Goal: Task Accomplishment & Management: Use online tool/utility

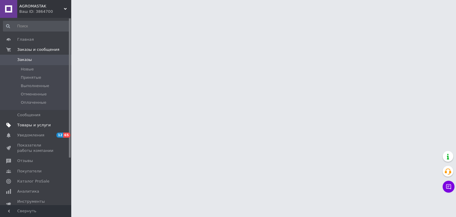
click at [60, 124] on span at bounding box center [63, 124] width 16 height 5
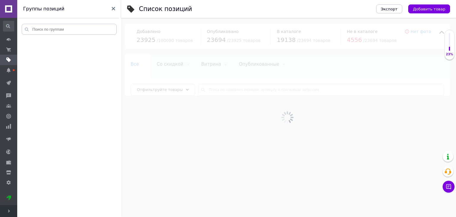
click at [9, 212] on span "Развернуть" at bounding box center [8, 211] width 17 height 12
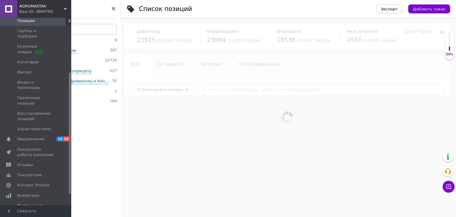
scroll to position [100, 0]
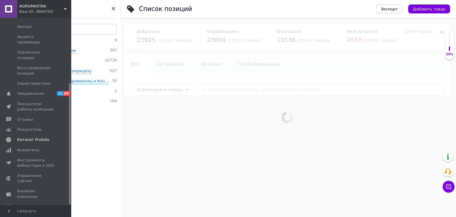
click at [47, 134] on link "Каталог ProSale" at bounding box center [36, 139] width 73 height 10
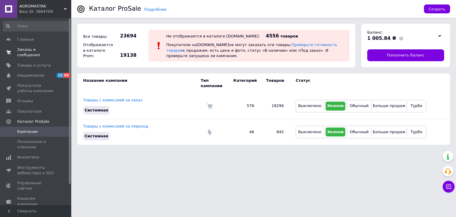
click at [57, 50] on span "0 0" at bounding box center [63, 52] width 16 height 11
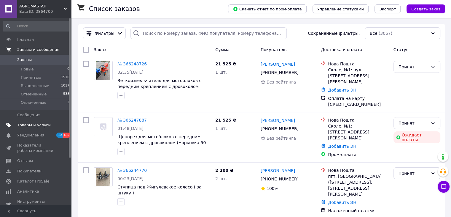
click at [34, 128] on link "Товары и услуги" at bounding box center [36, 125] width 73 height 10
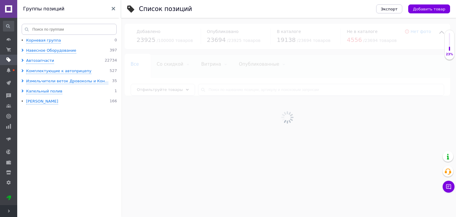
click at [9, 213] on span "Развернуть" at bounding box center [8, 211] width 17 height 12
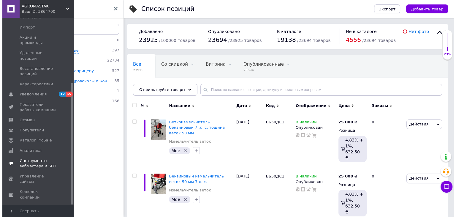
scroll to position [100, 0]
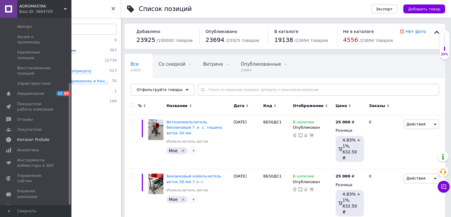
click at [43, 137] on span "Каталог ProSale" at bounding box center [33, 139] width 32 height 5
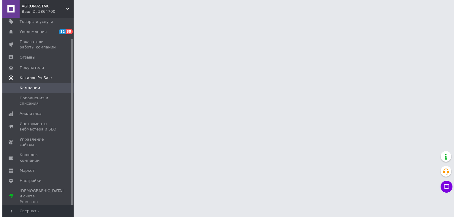
scroll to position [24, 0]
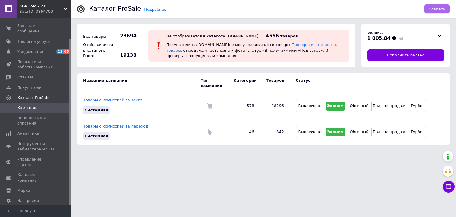
click at [441, 10] on span "Создать" at bounding box center [436, 9] width 17 height 4
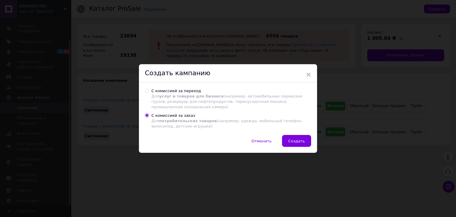
click at [192, 92] on div "С комиссией за переход Для услуг и товаров для бизнеса (например, автомобильные…" at bounding box center [231, 99] width 160 height 22
click at [149, 92] on input "С комиссией за переход Для услуг и товаров для бизнеса (например, автомобильные…" at bounding box center [147, 90] width 4 height 4
radio input "true"
click at [303, 139] on span "Создать" at bounding box center [296, 141] width 17 height 4
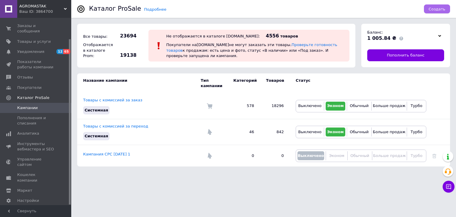
click at [441, 10] on span "Создать" at bounding box center [436, 9] width 17 height 4
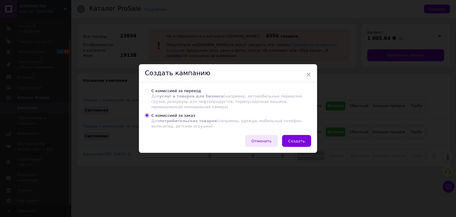
click at [267, 142] on span "Отменить" at bounding box center [261, 141] width 20 height 4
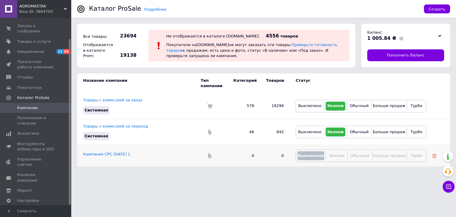
click at [435, 154] on use at bounding box center [434, 156] width 4 height 4
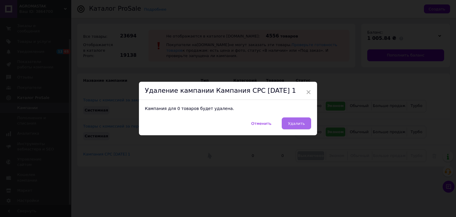
click at [293, 123] on span "Удалить" at bounding box center [296, 123] width 17 height 4
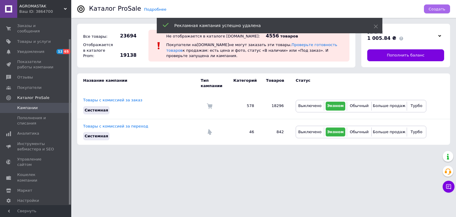
click at [436, 9] on span "Создать" at bounding box center [436, 9] width 17 height 4
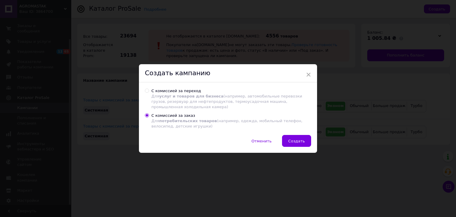
click at [203, 96] on span "услуг и товаров для бизнеса" at bounding box center [191, 96] width 64 height 4
click at [149, 92] on input "С комиссией за переход Для услуг и товаров для бизнеса (например, автомобильные…" at bounding box center [147, 90] width 4 height 4
radio input "true"
click at [269, 143] on span "Отменить" at bounding box center [261, 141] width 20 height 4
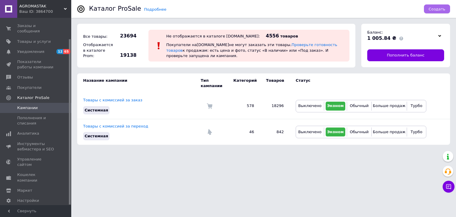
click at [440, 8] on span "Создать" at bounding box center [436, 9] width 17 height 4
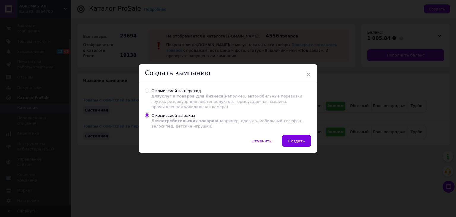
click at [191, 96] on span "услуг и товаров для бизнеса" at bounding box center [191, 96] width 64 height 4
click at [149, 92] on input "С комиссией за переход Для услуг и товаров для бизнеса (например, автомобильные…" at bounding box center [147, 90] width 4 height 4
radio input "true"
click at [293, 145] on button "Создать" at bounding box center [296, 141] width 29 height 12
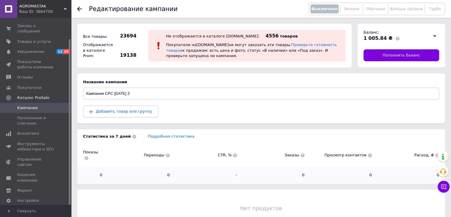
click at [120, 115] on button "Добавить товар или группу" at bounding box center [120, 111] width 75 height 12
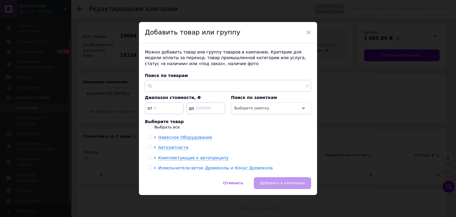
click at [154, 168] on icon at bounding box center [154, 167] width 1 height 2
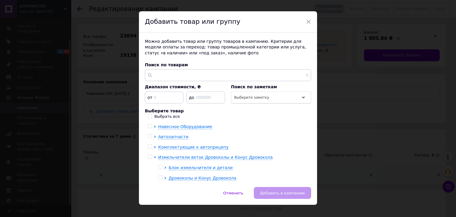
scroll to position [18, 0]
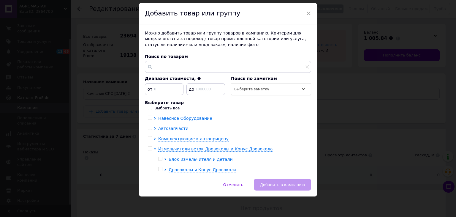
click at [164, 158] on icon at bounding box center [164, 159] width 1 height 2
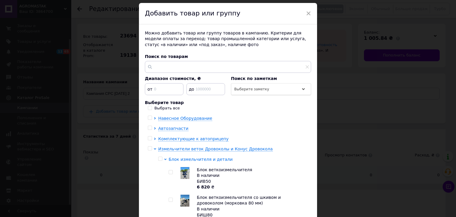
click at [164, 158] on icon at bounding box center [165, 159] width 2 height 2
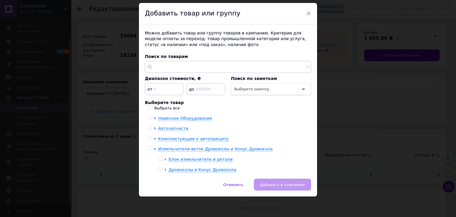
click at [165, 170] on div at bounding box center [166, 170] width 4 height 6
click at [154, 148] on icon at bounding box center [155, 148] width 2 height 1
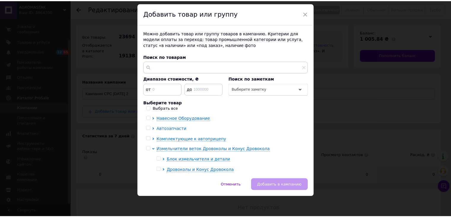
scroll to position [0, 0]
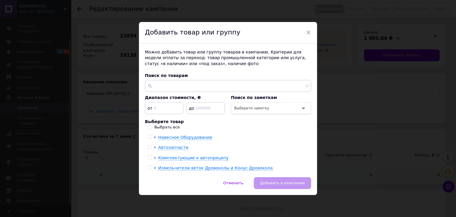
click at [150, 167] on input "checkbox" at bounding box center [150, 167] width 4 height 4
checkbox input "true"
click at [284, 182] on span "Добавить в кампанию" at bounding box center [282, 182] width 45 height 4
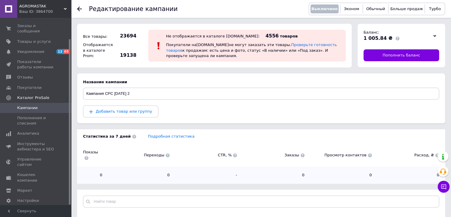
click at [37, 105] on span "Кампании" at bounding box center [36, 107] width 38 height 5
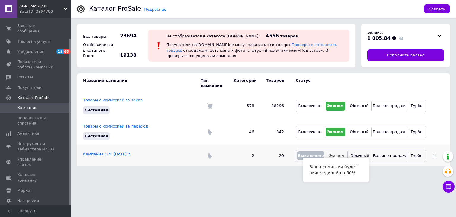
click at [336, 153] on span "Эконом" at bounding box center [336, 155] width 15 height 4
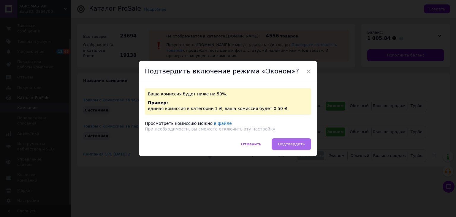
click at [278, 140] on button "Подтвердить" at bounding box center [291, 144] width 39 height 12
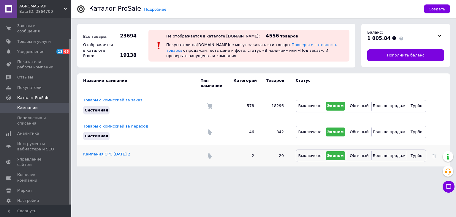
click at [104, 152] on link "Кампания CPC [DATE] 2" at bounding box center [106, 154] width 47 height 4
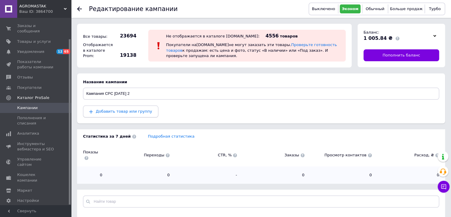
click at [123, 112] on span "Добавить товар или группу" at bounding box center [124, 111] width 56 height 4
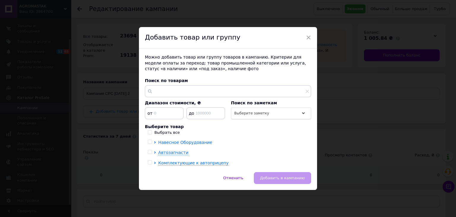
click at [154, 141] on icon at bounding box center [155, 142] width 2 height 2
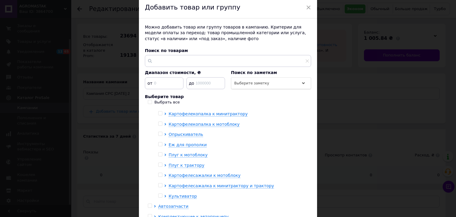
scroll to position [71, 0]
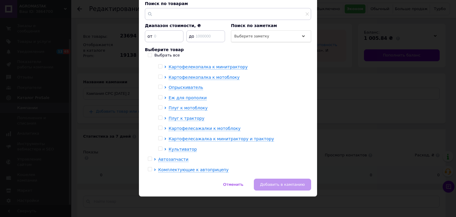
click at [151, 53] on label "Выбрать все" at bounding box center [164, 55] width 32 height 5
click at [151, 53] on input "Выбрать все" at bounding box center [150, 55] width 4 height 4
checkbox input "true"
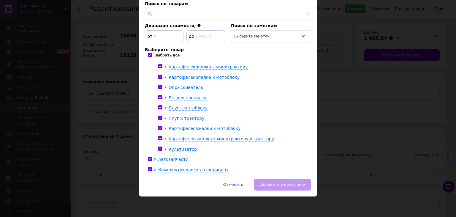
checkbox input "true"
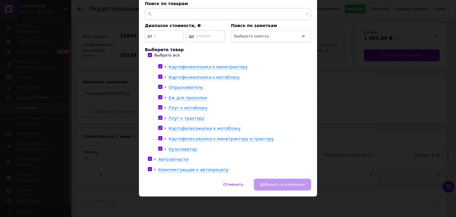
checkbox input "true"
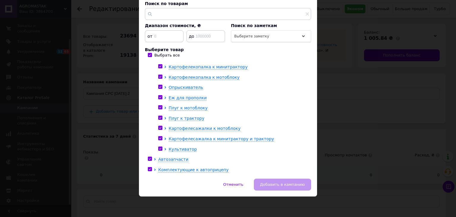
checkbox input "true"
click at [149, 159] on input "checkbox" at bounding box center [150, 159] width 4 height 4
checkbox input "false"
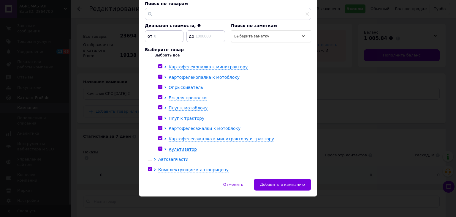
checkbox input "false"
click at [148, 170] on div at bounding box center [151, 170] width 6 height 6
click at [154, 169] on icon at bounding box center [155, 169] width 2 height 2
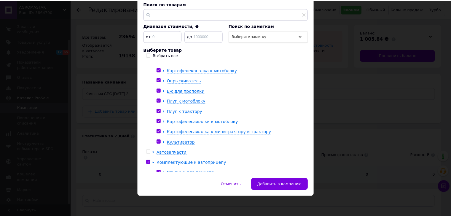
scroll to position [50, 0]
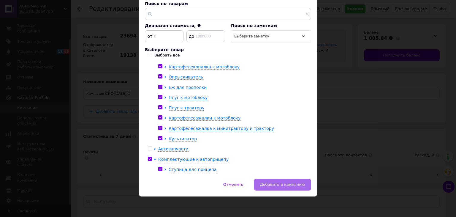
click at [285, 185] on span "Добавить в кампанию" at bounding box center [282, 184] width 45 height 4
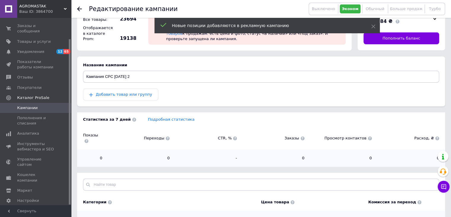
scroll to position [77, 0]
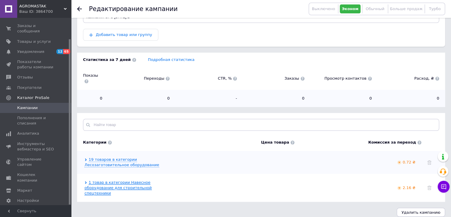
click at [134, 182] on link "1 товар в категории Навесное оборудование для строительной спецтехники" at bounding box center [118, 187] width 67 height 15
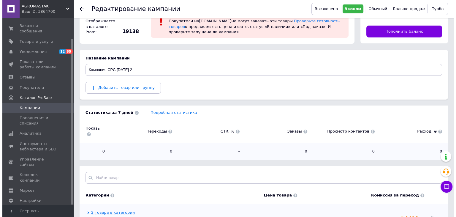
scroll to position [0, 0]
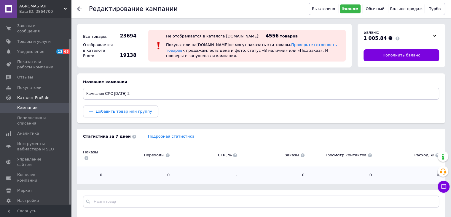
click at [61, 105] on span at bounding box center [63, 107] width 16 height 5
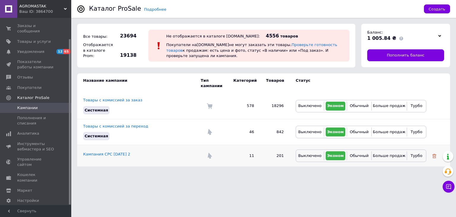
click at [433, 154] on icon at bounding box center [434, 156] width 4 height 4
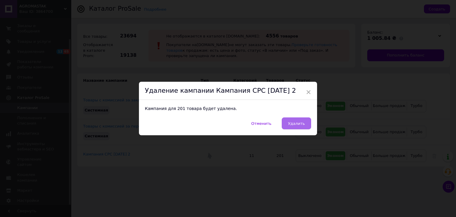
click at [301, 123] on span "Удалить" at bounding box center [296, 123] width 17 height 4
